Goal: Task Accomplishment & Management: Manage account settings

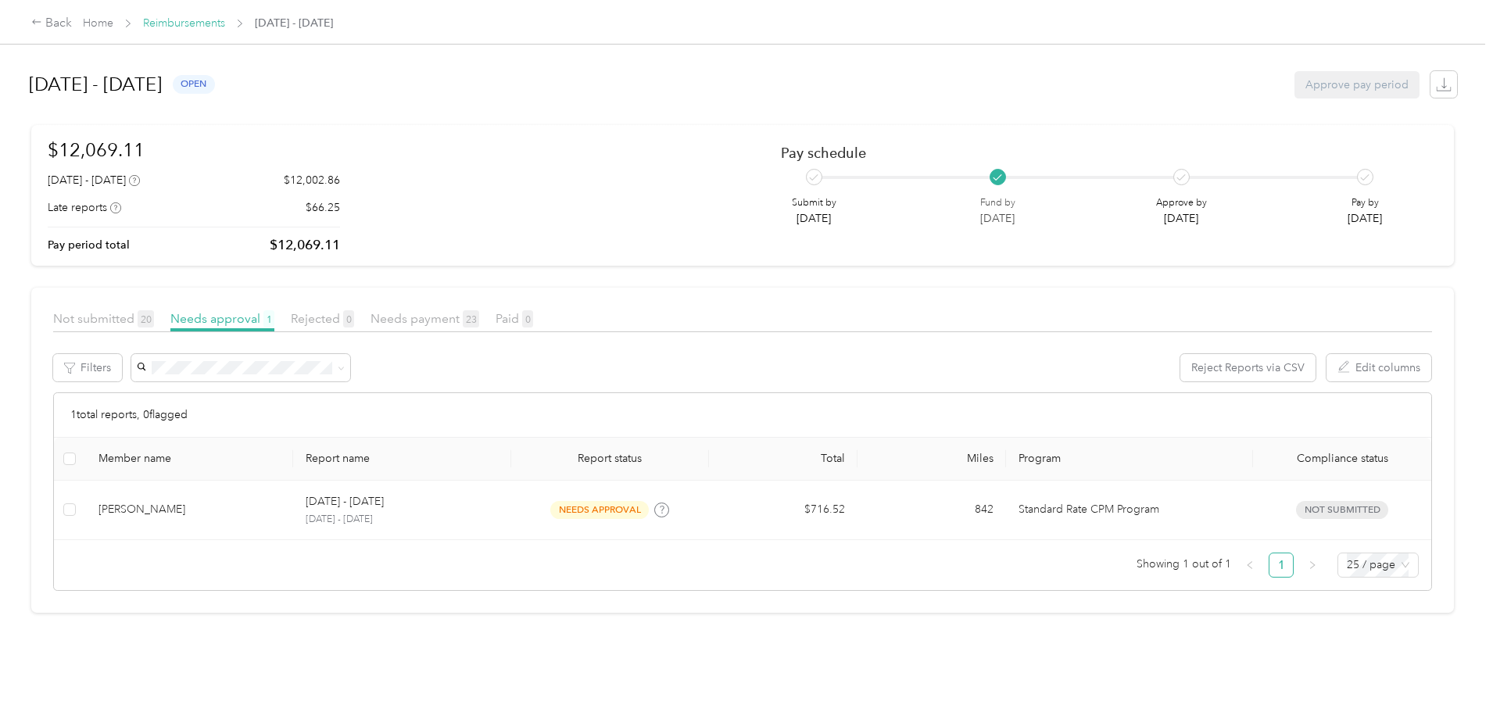
click at [225, 29] on link "Reimbursements" at bounding box center [184, 22] width 82 height 13
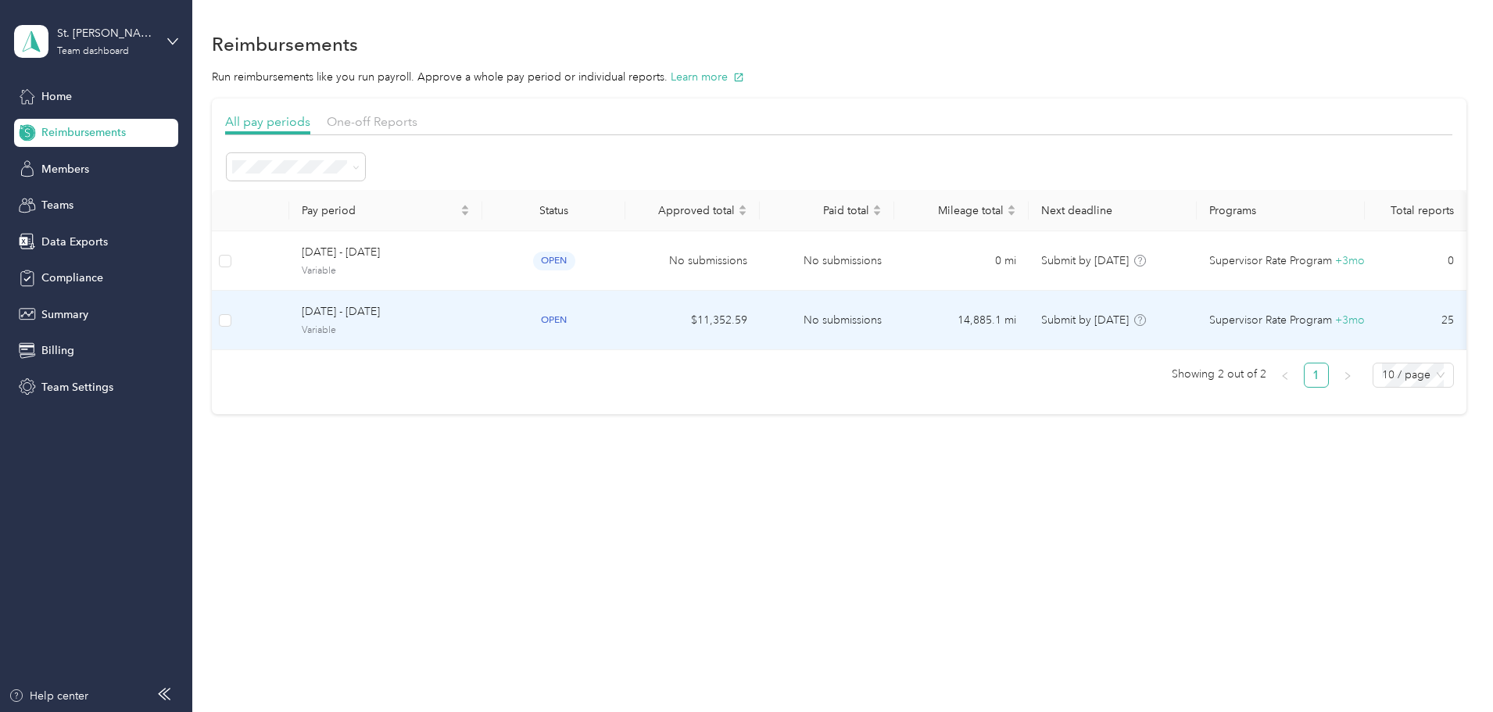
click at [413, 309] on span "[DATE] - [DATE]" at bounding box center [386, 311] width 168 height 17
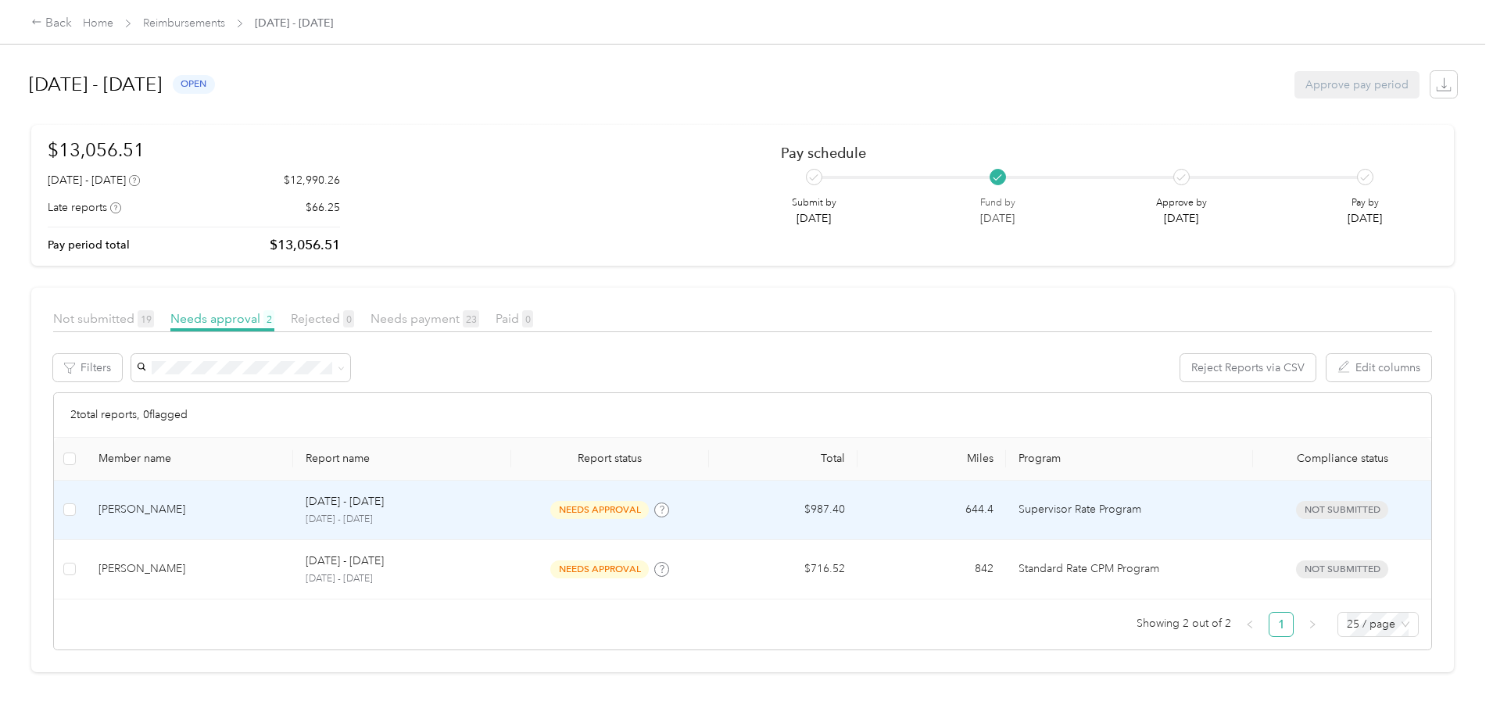
click at [294, 500] on td "[PERSON_NAME]" at bounding box center [190, 510] width 208 height 59
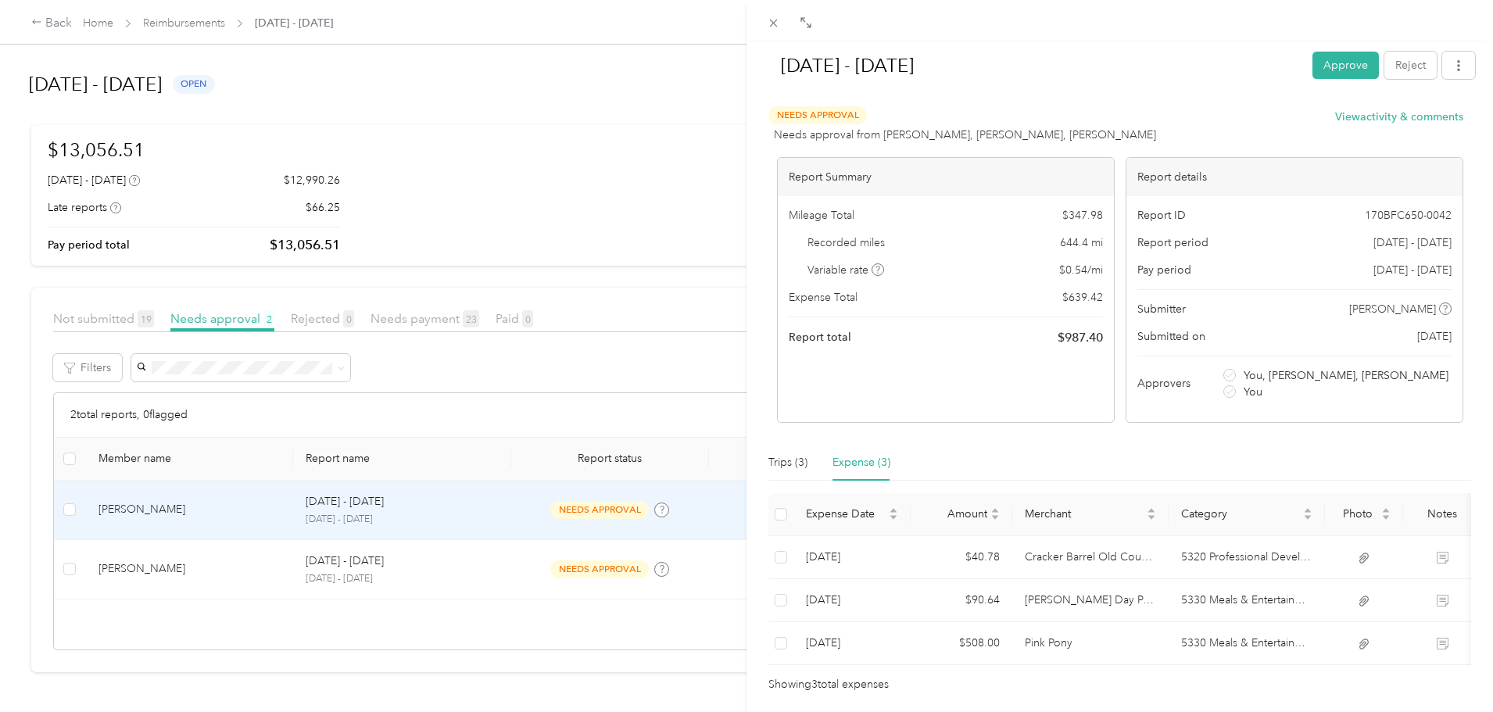
scroll to position [73, 0]
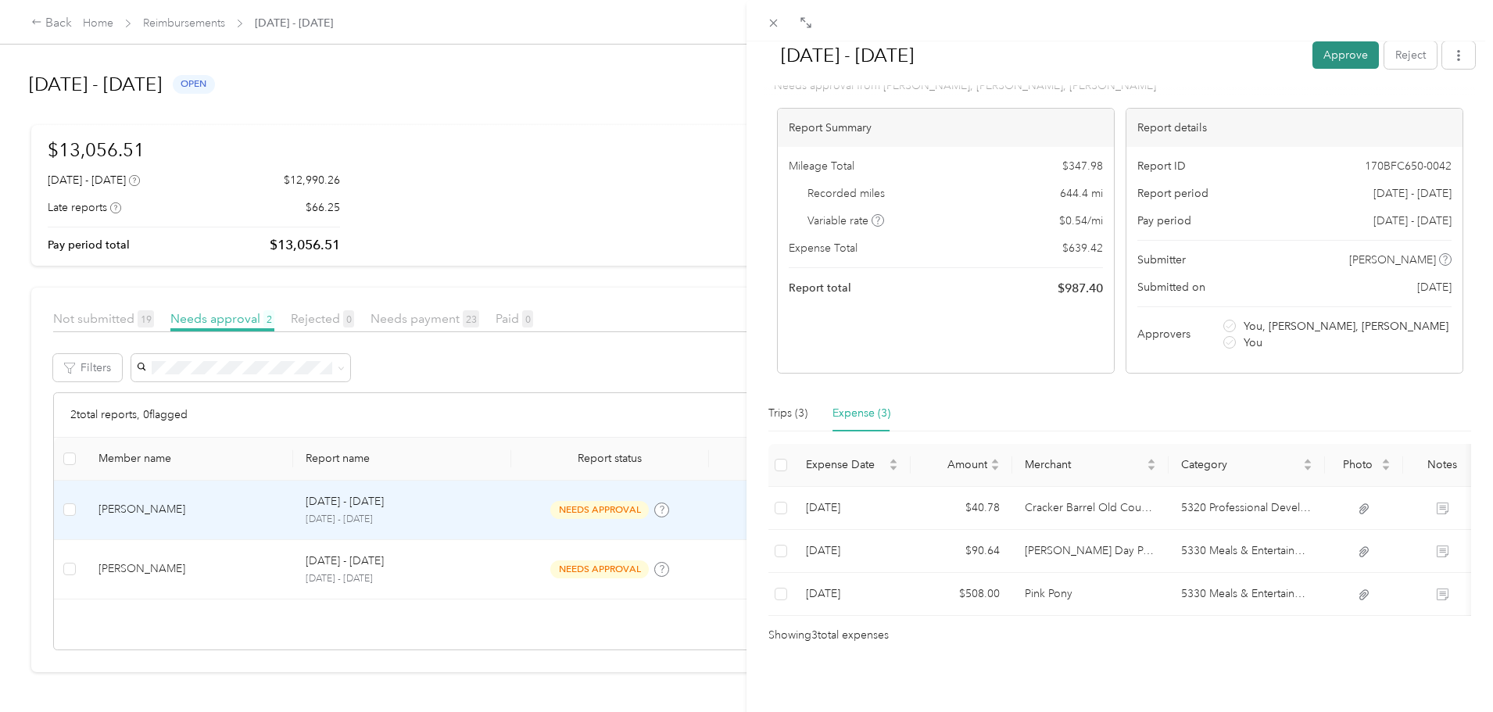
click at [1312, 61] on button "Approve" at bounding box center [1345, 54] width 66 height 27
click at [1237, 61] on button "Approve" at bounding box center [1262, 54] width 66 height 27
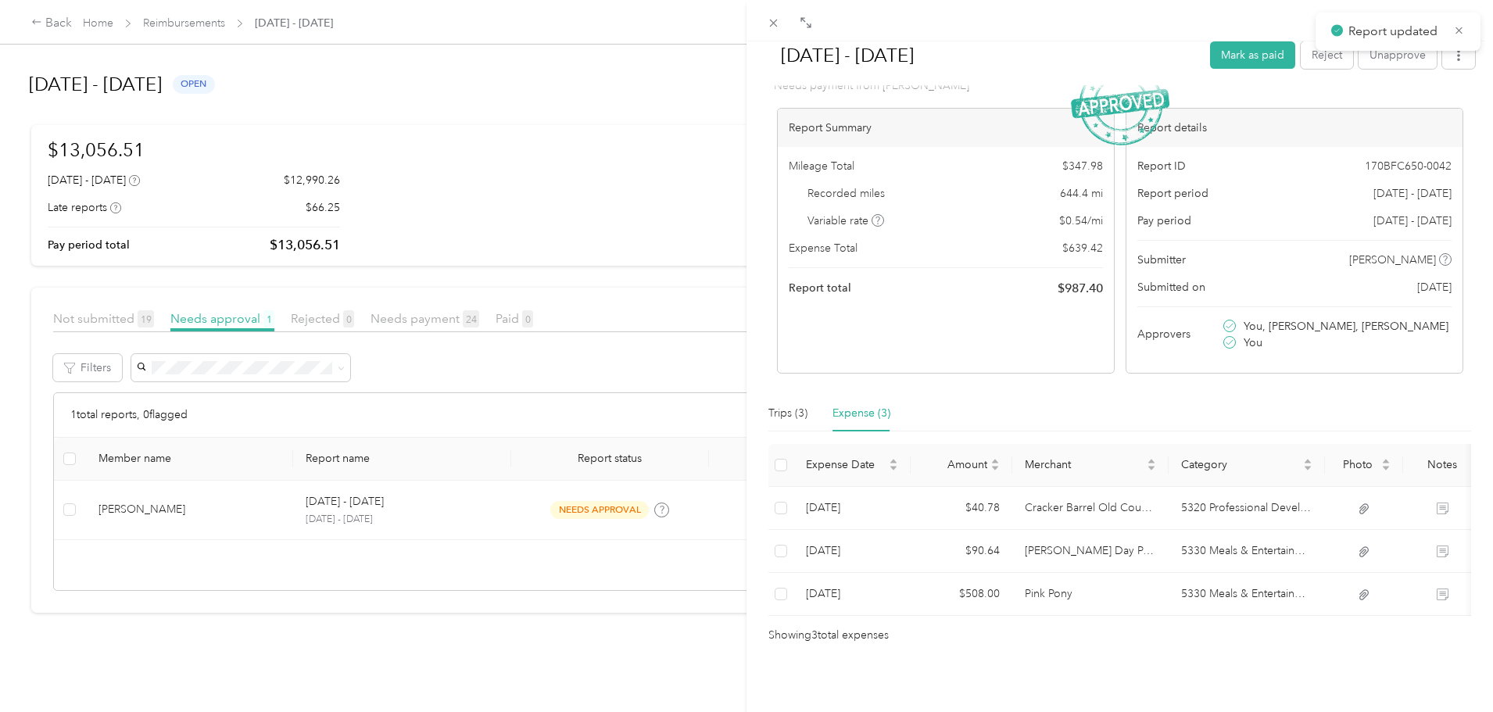
click at [41, 322] on div "[DATE] - [DATE] Mark as paid Reject Unapprove Needs Payment Needs payment from …" at bounding box center [746, 356] width 1493 height 712
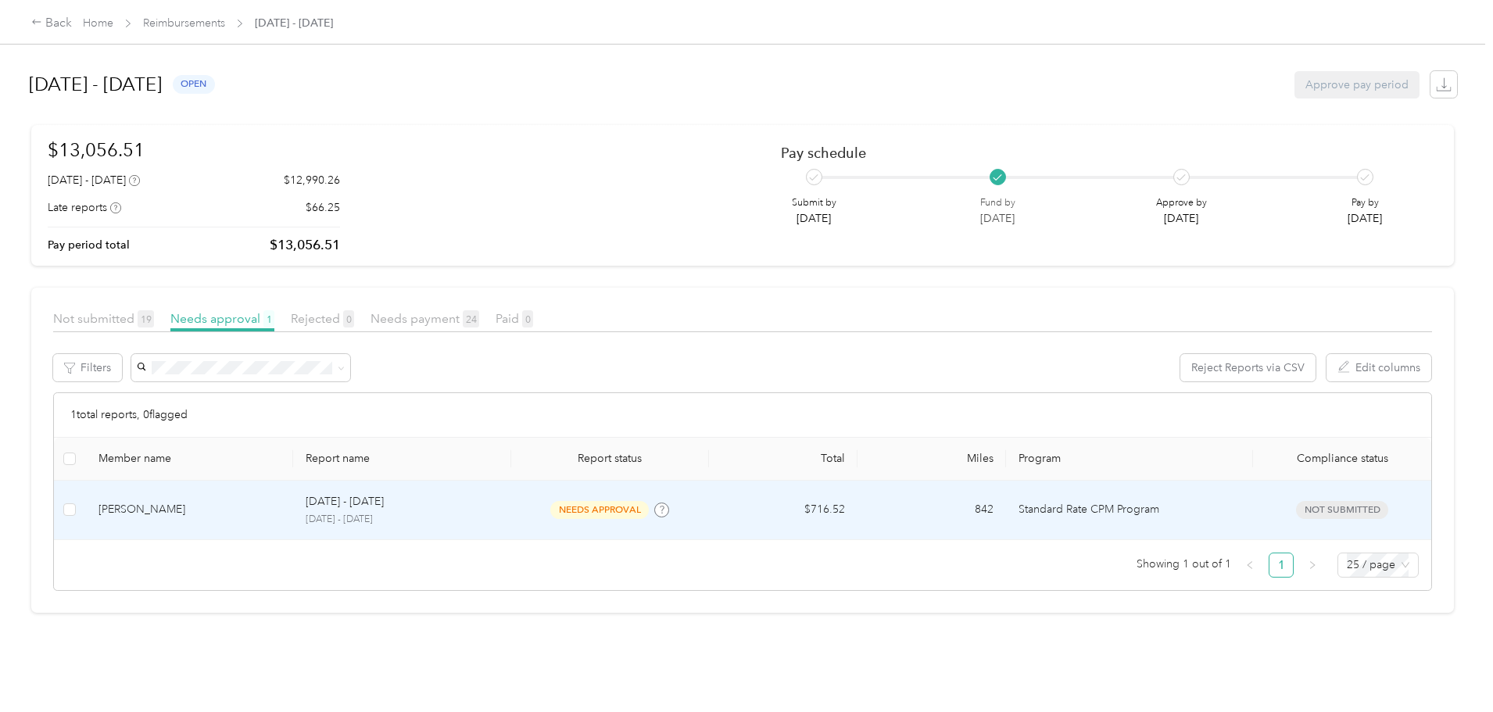
click at [281, 516] on div "[PERSON_NAME]" at bounding box center [189, 509] width 183 height 17
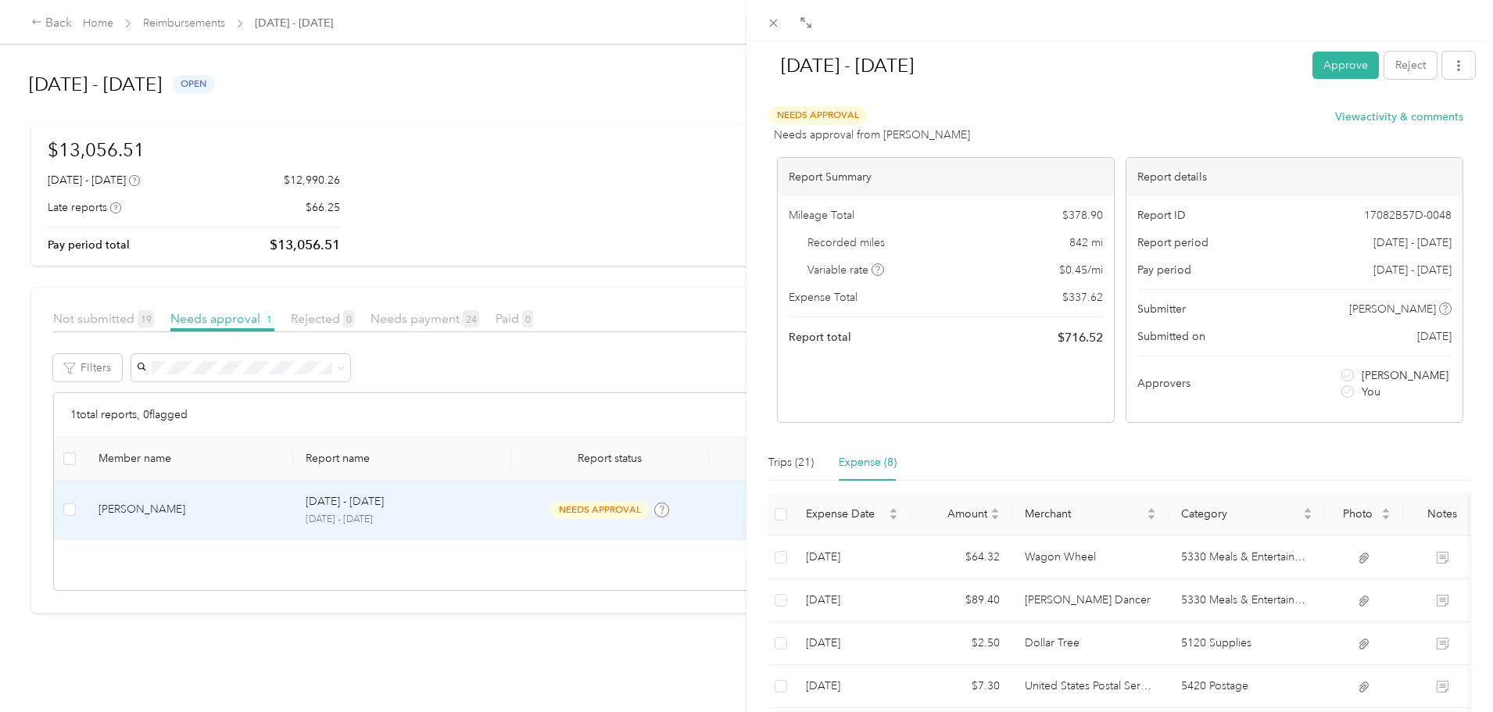
click at [40, 313] on div "[DATE] - [DATE] Approve Reject Needs Approval Needs approval from [PERSON_NAME]…" at bounding box center [746, 356] width 1493 height 712
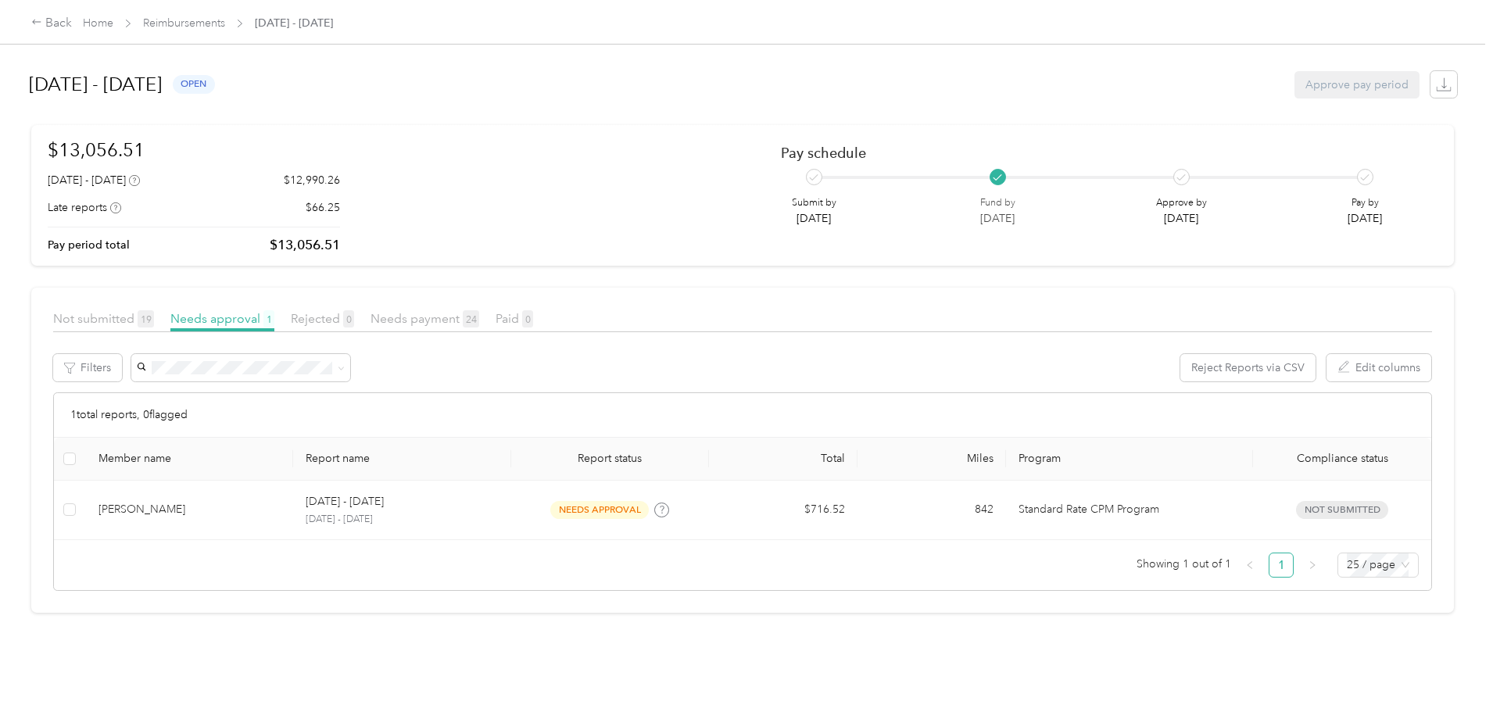
click at [145, 182] on div "[DATE] - [DATE] open Approve pay period $13,056.51 [DATE] - [DATE] $12,990.26 L…" at bounding box center [742, 342] width 1485 height 685
click at [354, 320] on span "Rejected 0" at bounding box center [322, 318] width 63 height 15
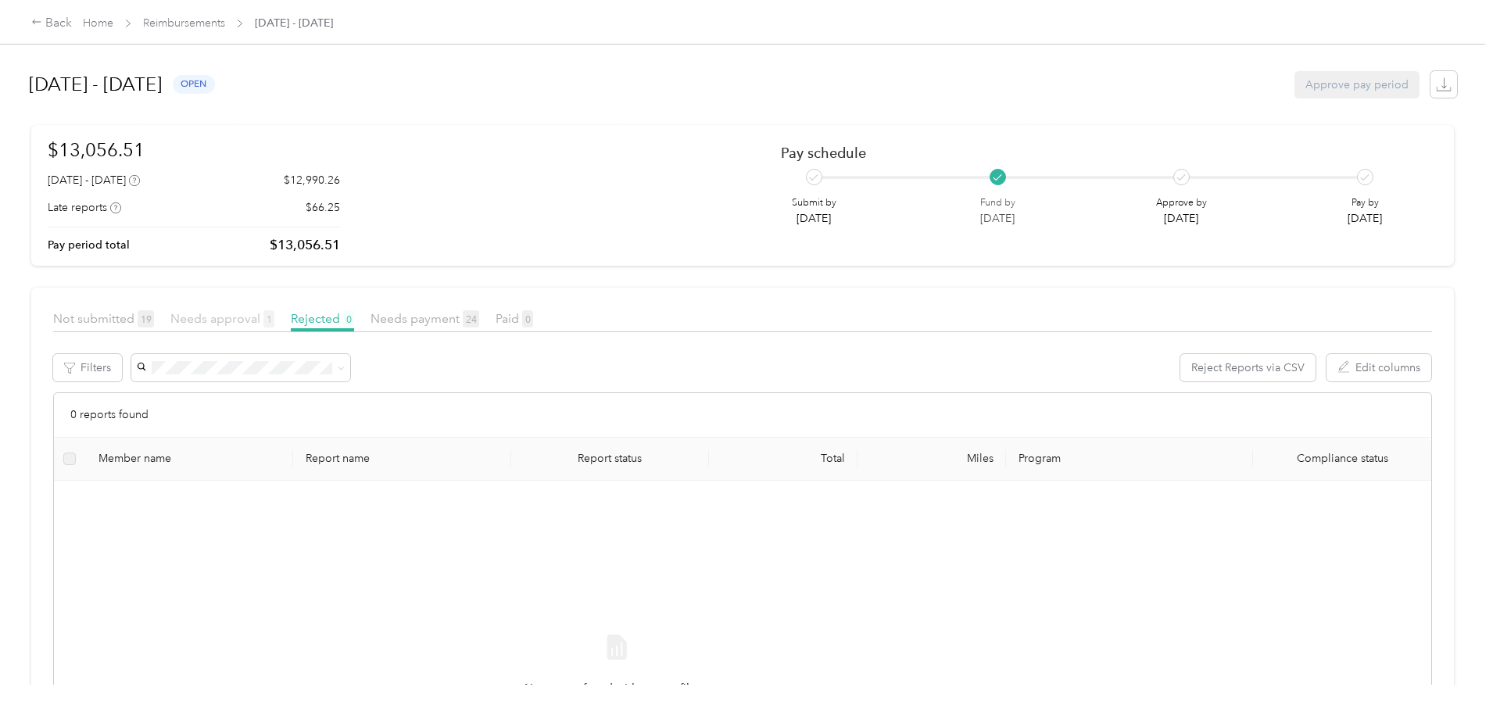
click at [274, 319] on span "Needs approval 1" at bounding box center [222, 318] width 104 height 15
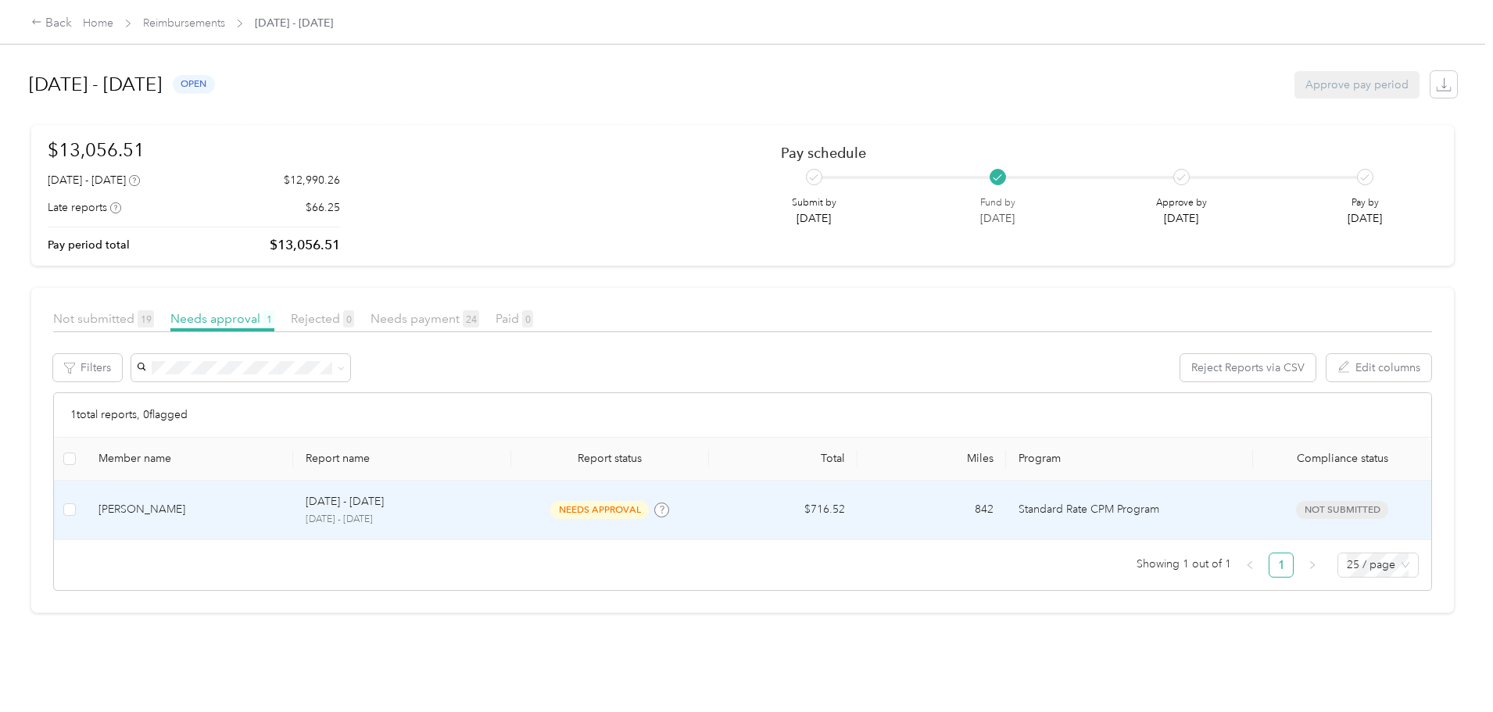
click at [384, 498] on p "[DATE] - [DATE]" at bounding box center [345, 501] width 78 height 17
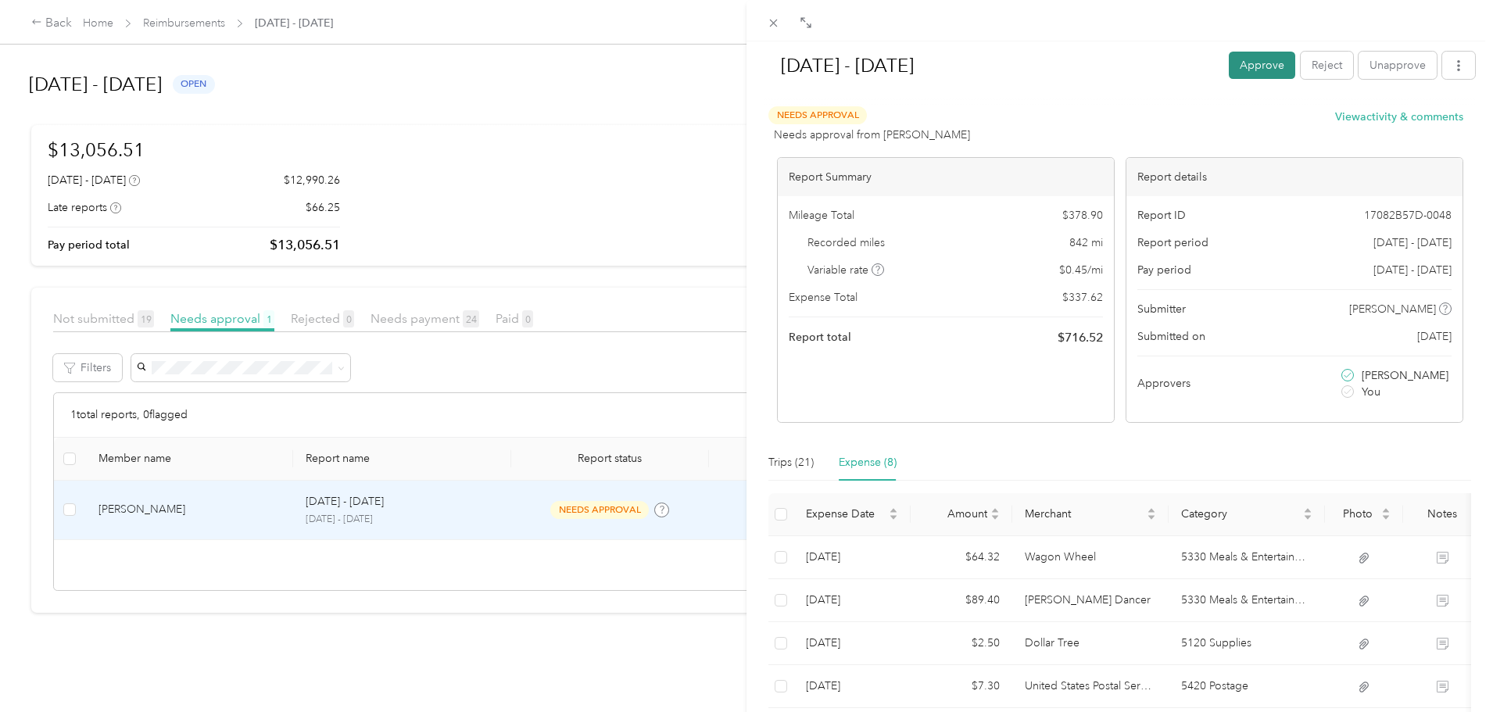
click at [1247, 63] on button "Approve" at bounding box center [1262, 65] width 66 height 27
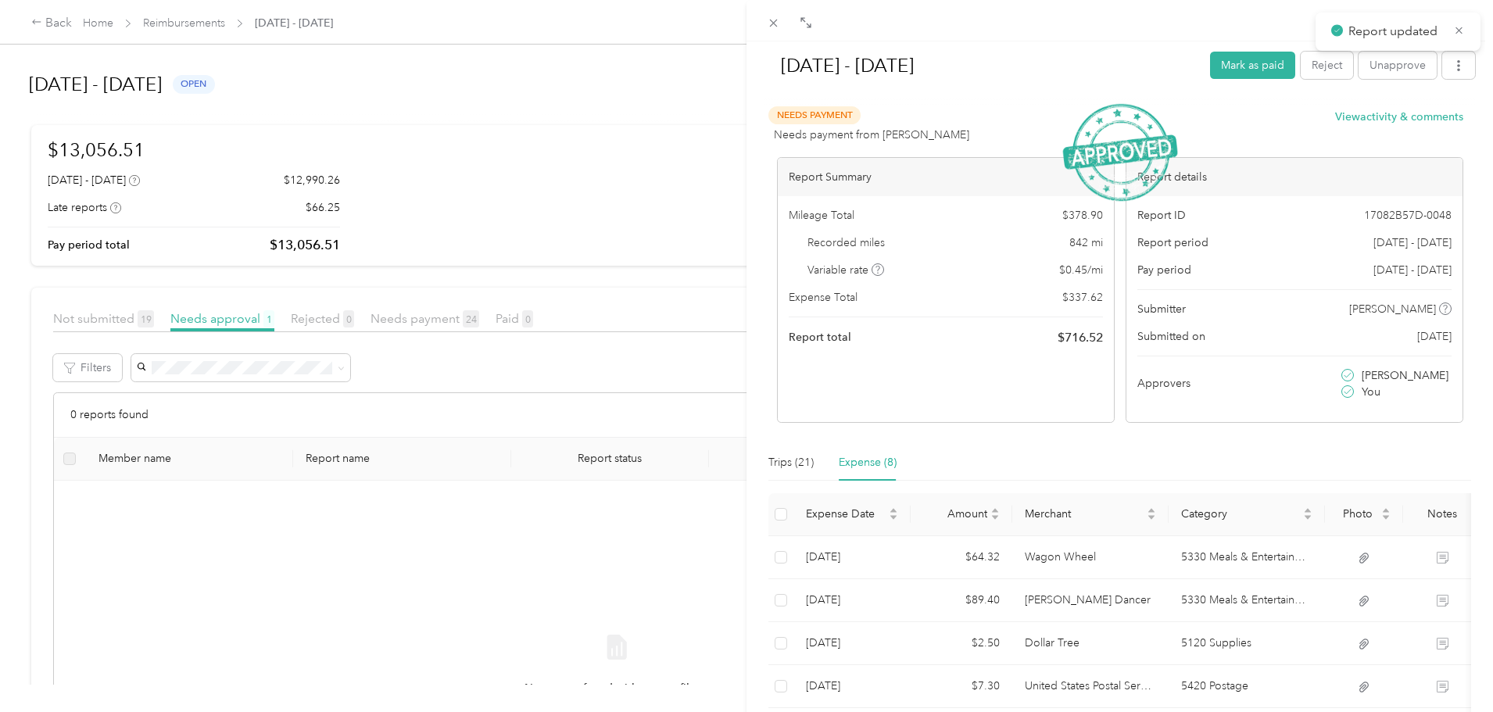
click at [81, 252] on div "[DATE] - [DATE] Mark as paid Reject Unapprove Needs Payment Needs payment from …" at bounding box center [746, 356] width 1493 height 712
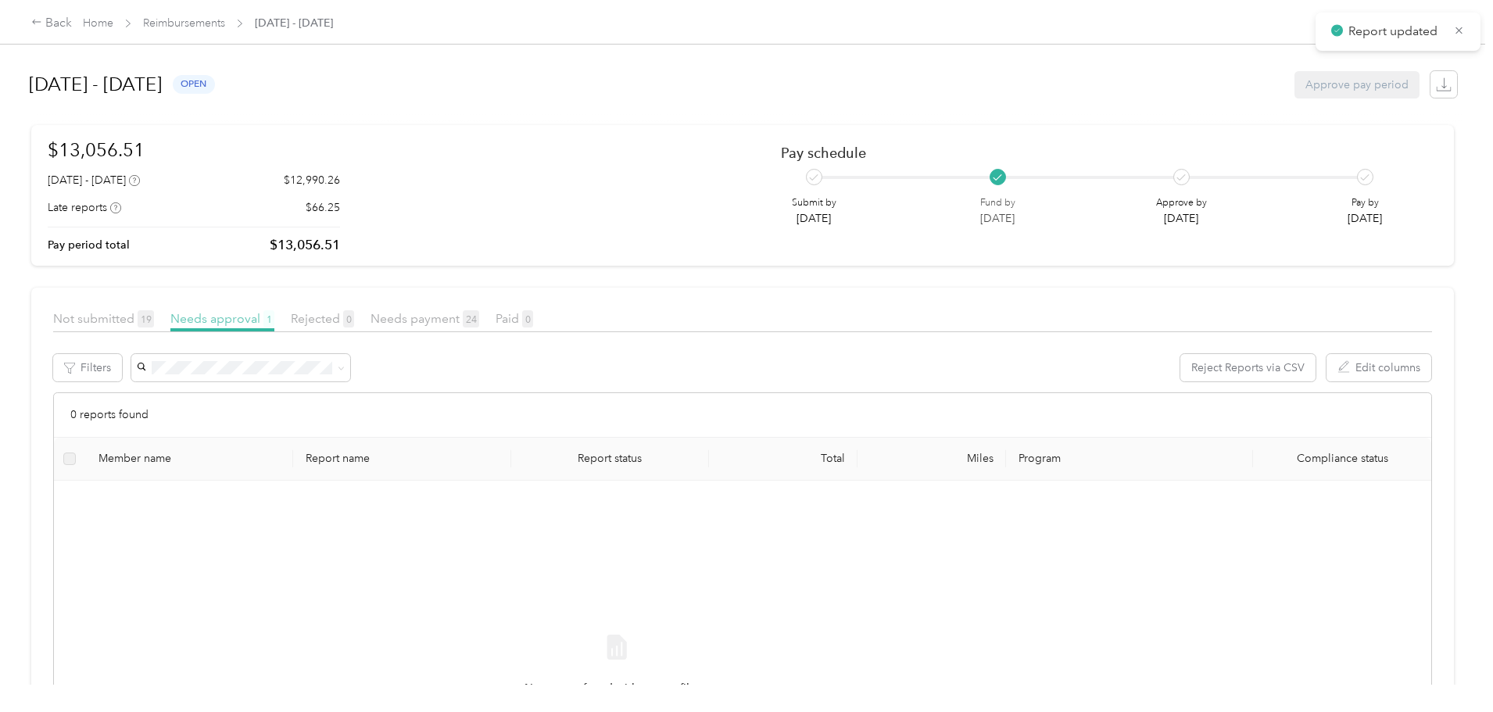
click at [274, 319] on span "Needs approval 1" at bounding box center [222, 318] width 104 height 15
click at [354, 323] on span "Rejected 0" at bounding box center [322, 318] width 63 height 15
click at [362, 330] on div "Not submitted 19 Needs approval 1 Rejected 0 Needs payment 24 Paid 0" at bounding box center [742, 320] width 1379 height 23
click at [274, 319] on span "Needs approval 1" at bounding box center [222, 318] width 104 height 15
click at [225, 30] on link "Reimbursements" at bounding box center [184, 22] width 82 height 13
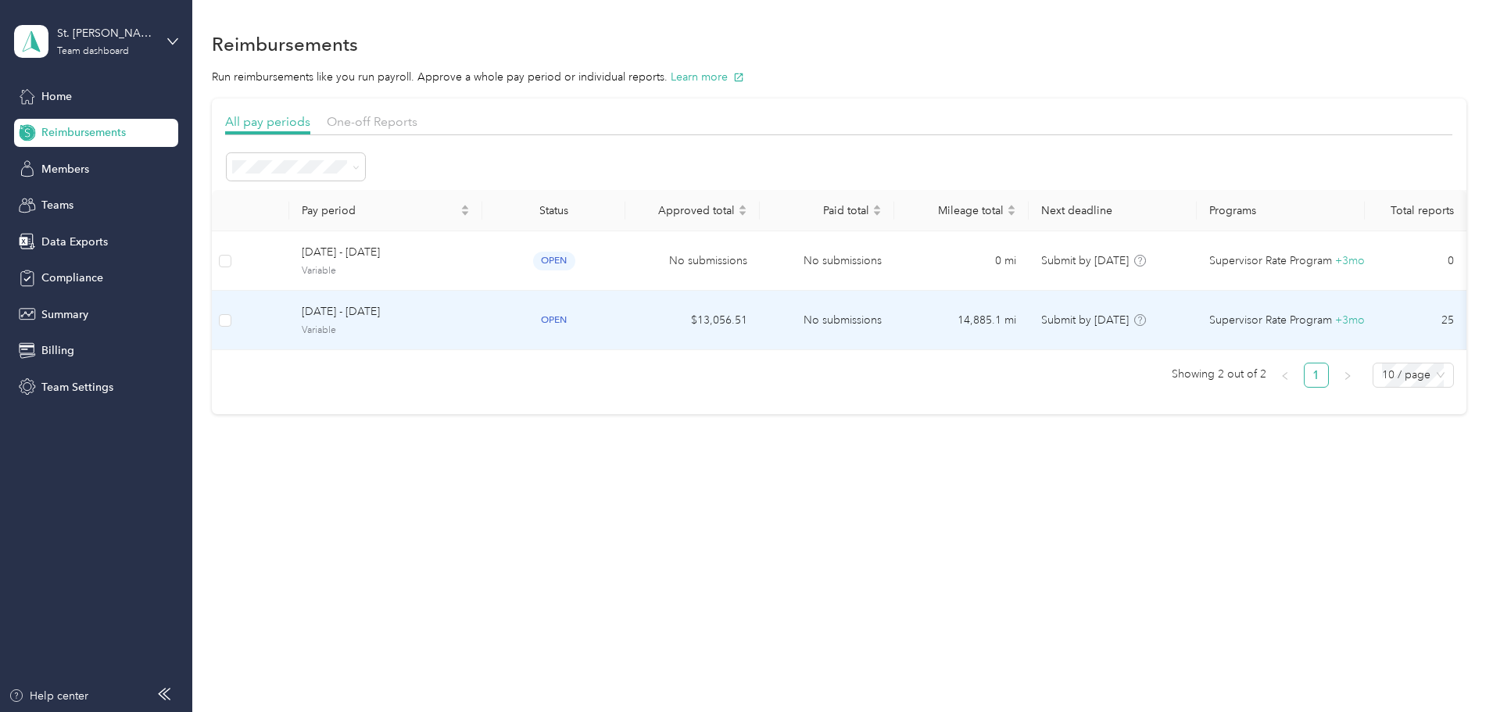
click at [463, 329] on span "Variable" at bounding box center [386, 331] width 168 height 14
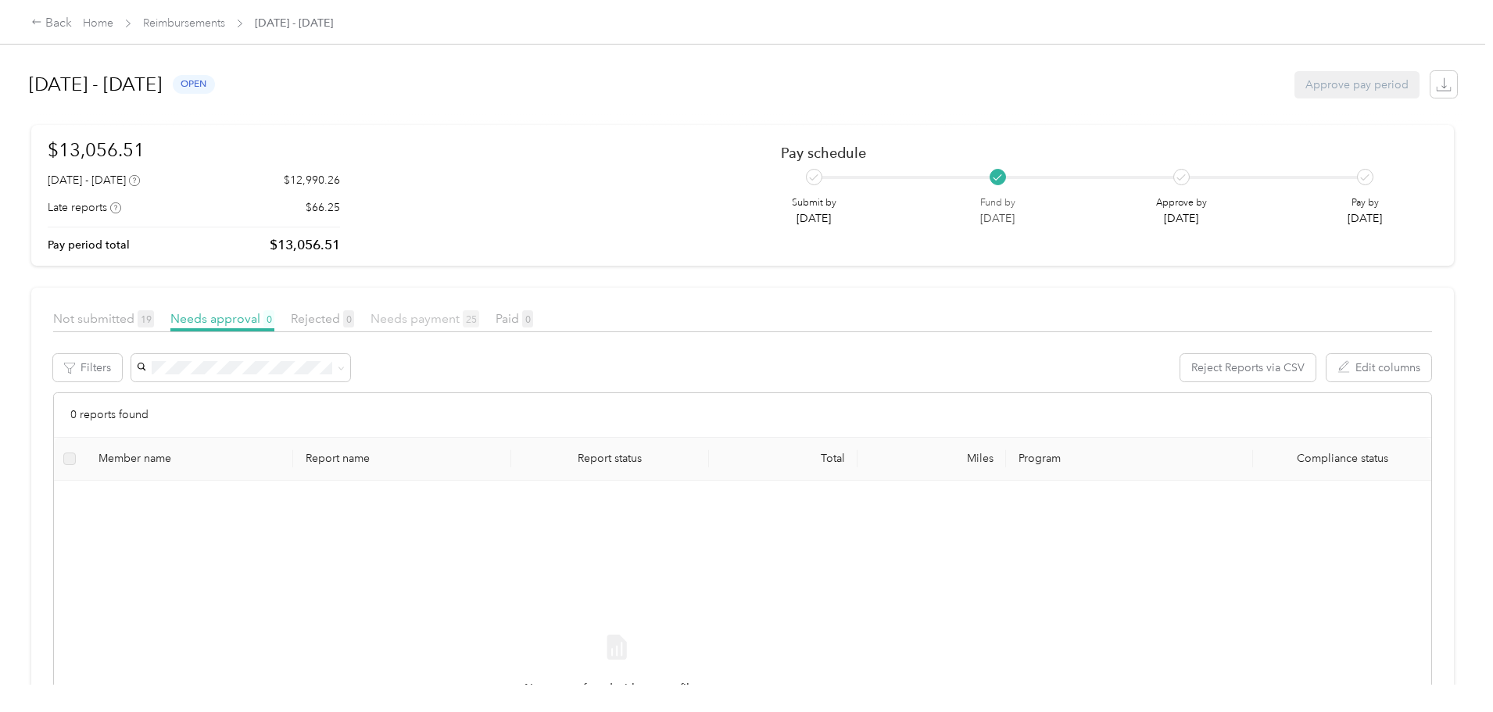
click at [479, 320] on span "Needs payment 25" at bounding box center [424, 318] width 109 height 15
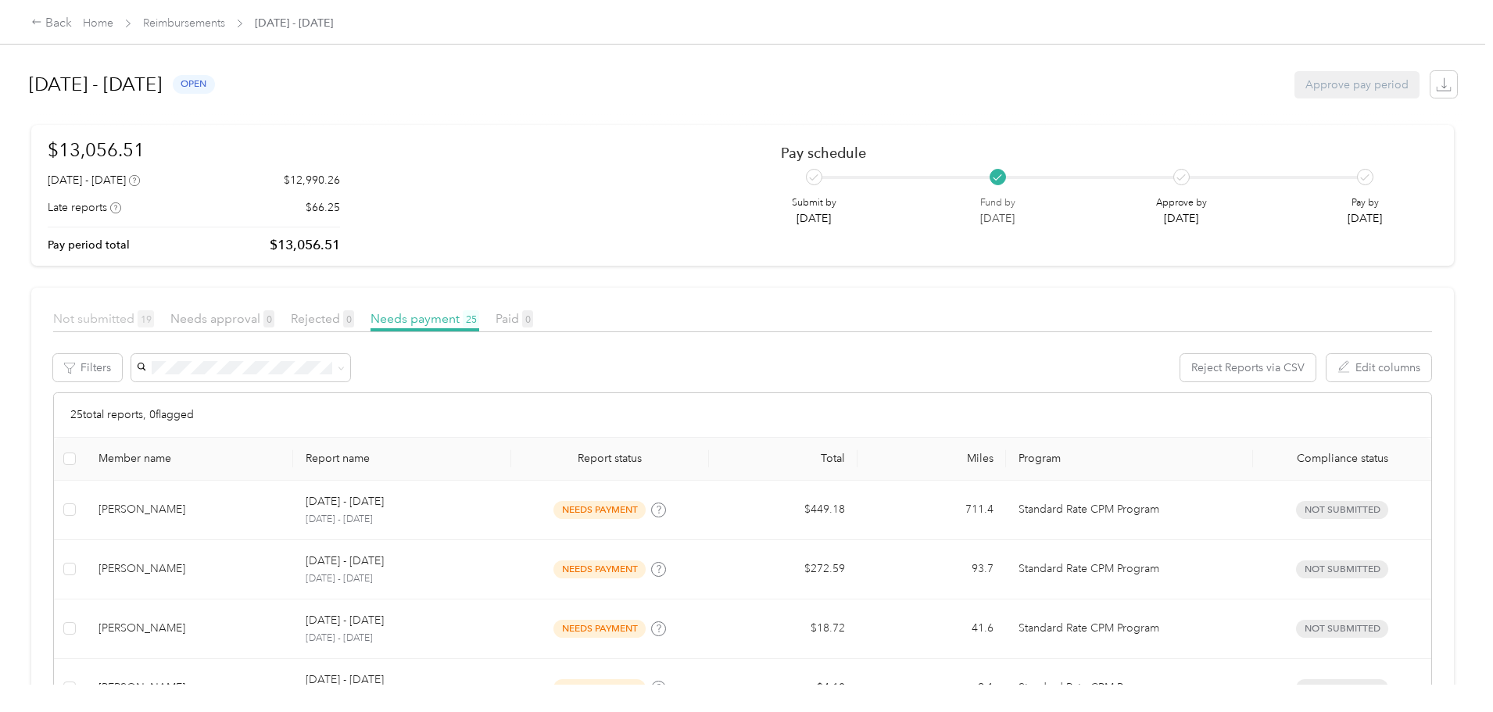
click at [154, 316] on span "Not submitted 19" at bounding box center [103, 318] width 101 height 15
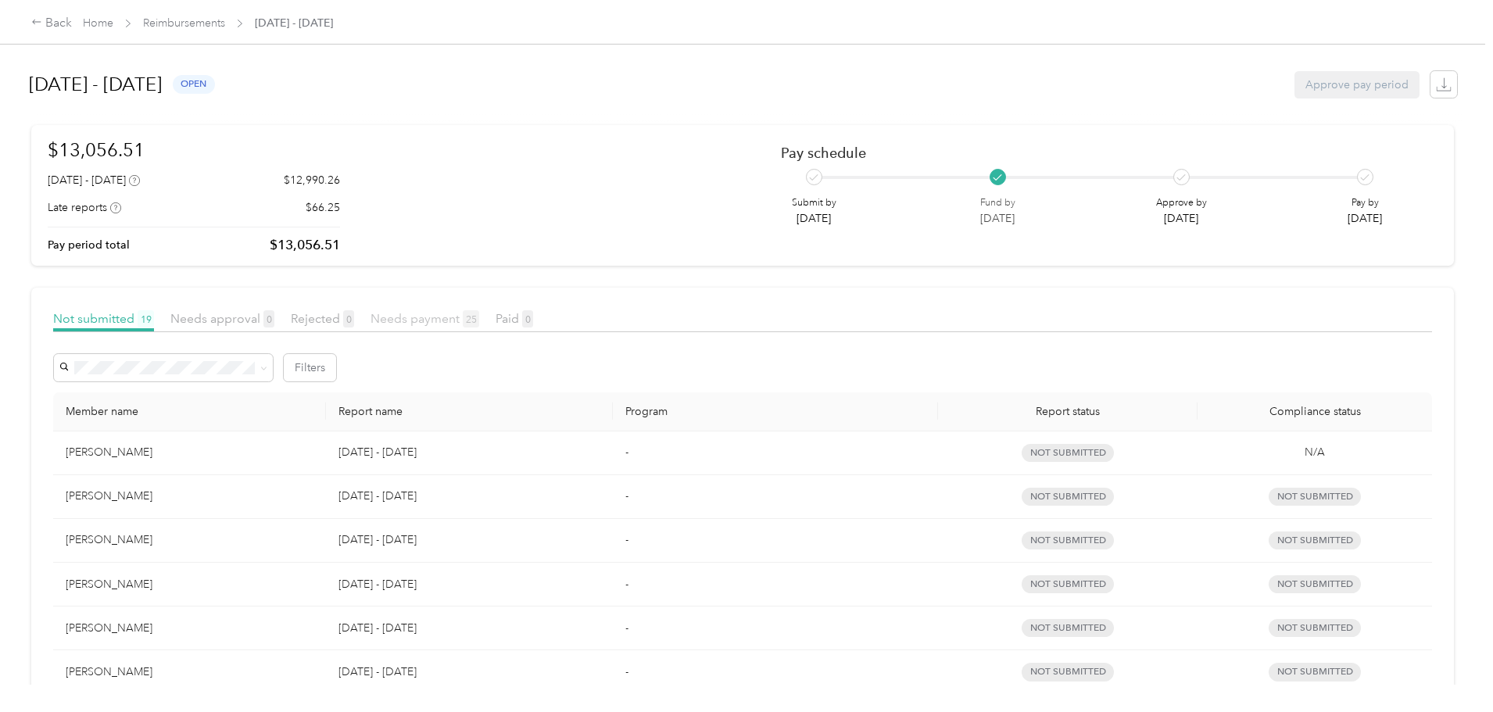
click at [479, 318] on span "Needs payment 25" at bounding box center [424, 318] width 109 height 15
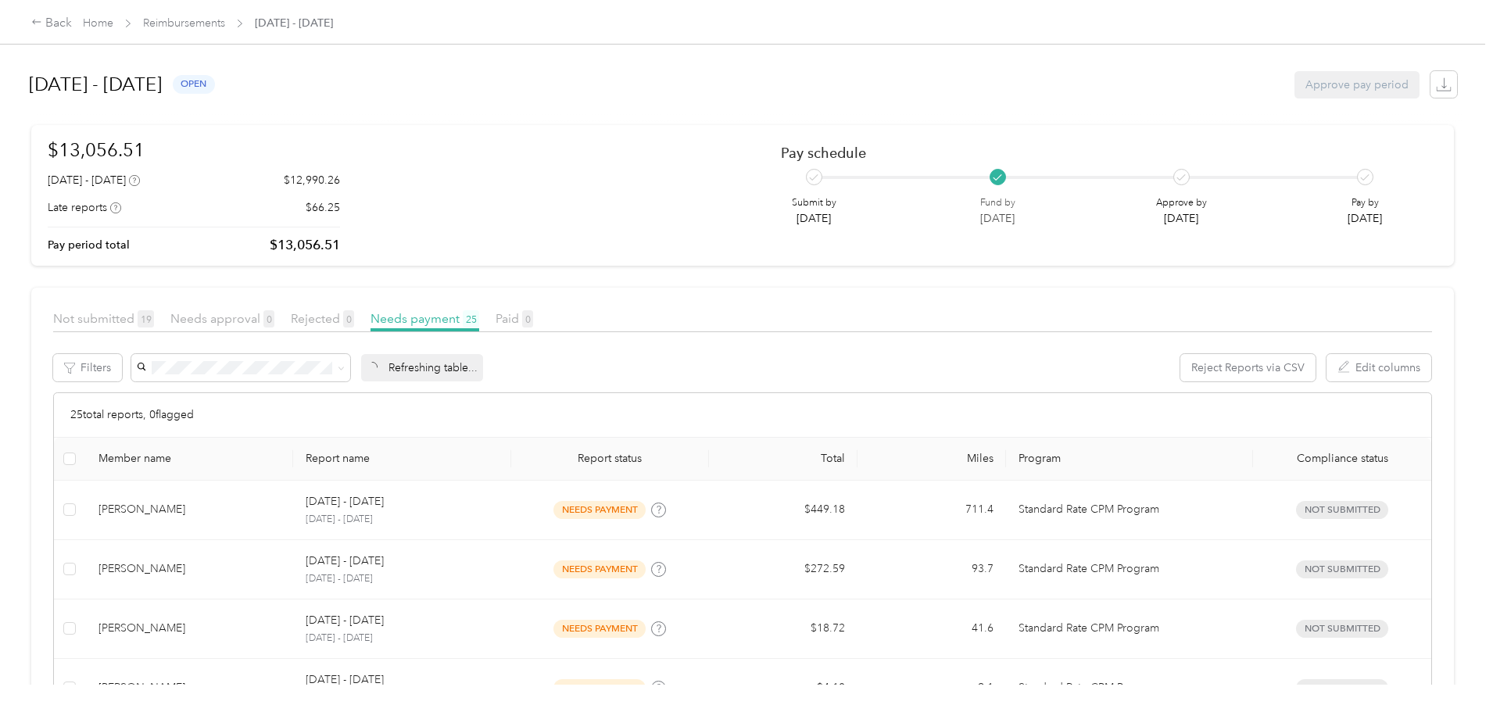
click at [340, 242] on p "$13,056.51" at bounding box center [305, 245] width 70 height 20
click at [558, 241] on div "$13,056.51 [DATE] - [DATE] $12,990.26 Late reports $66.25 Pay period total $13,…" at bounding box center [743, 195] width 1390 height 119
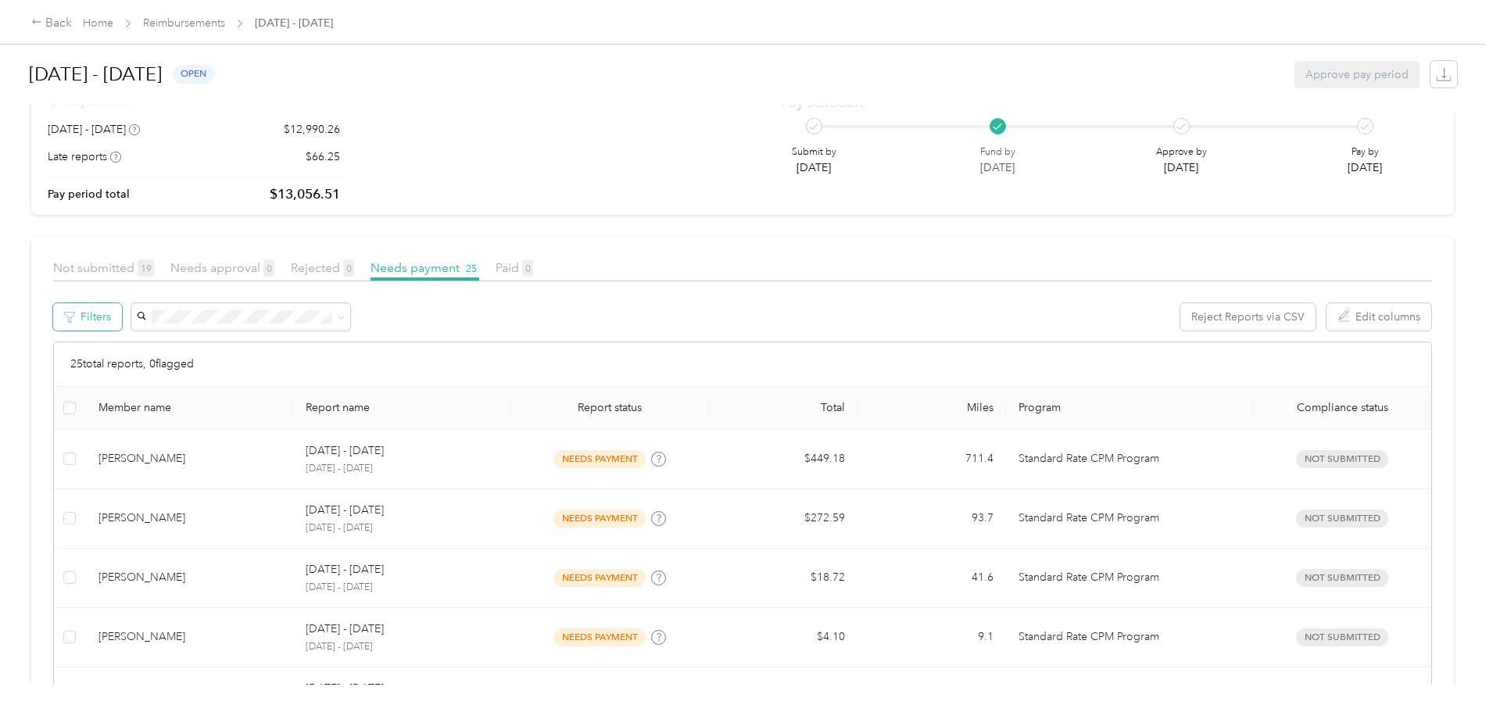
scroll to position [78, 0]
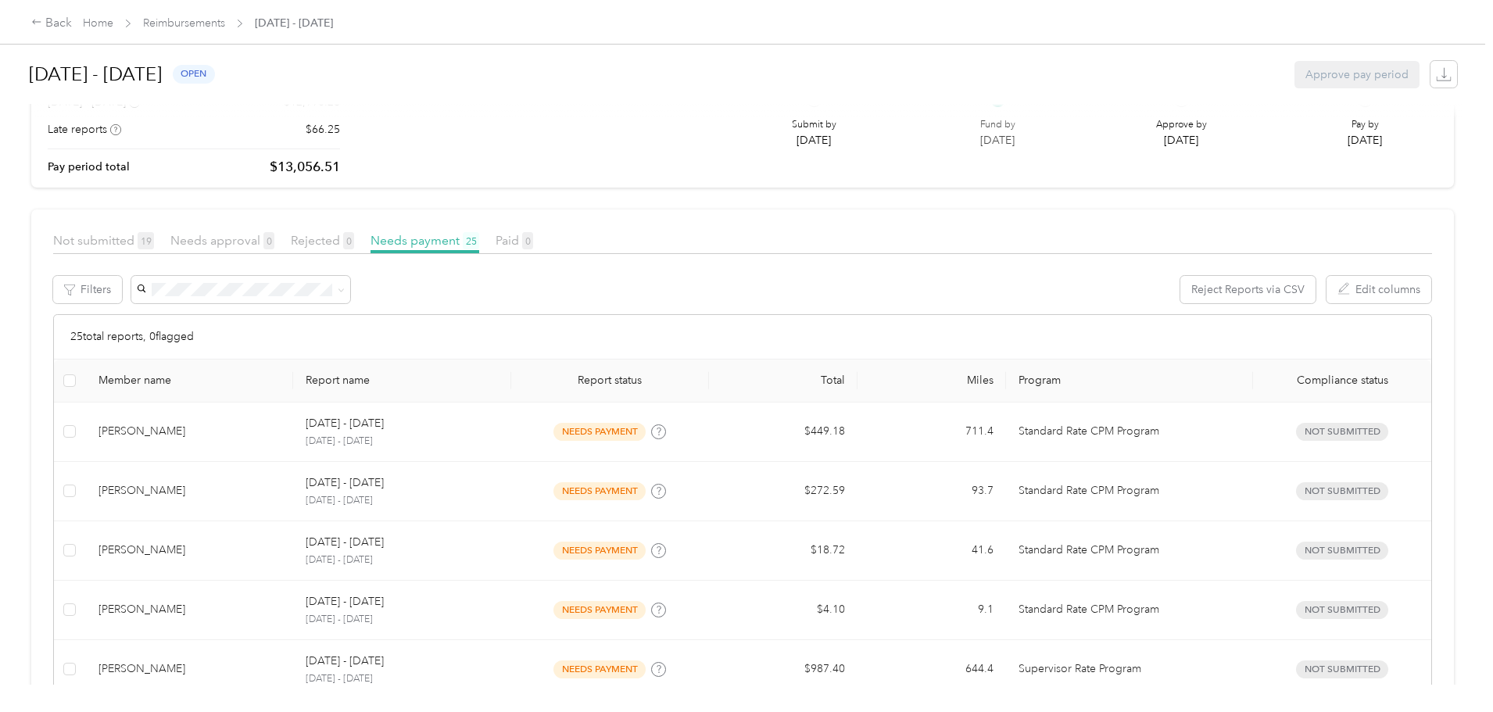
click at [112, 284] on div "Back Home Reimbursements [DATE] - [DATE] [DATE] - [DATE] open Approve pay perio…" at bounding box center [742, 356] width 1485 height 712
